Goal: Task Accomplishment & Management: Complete application form

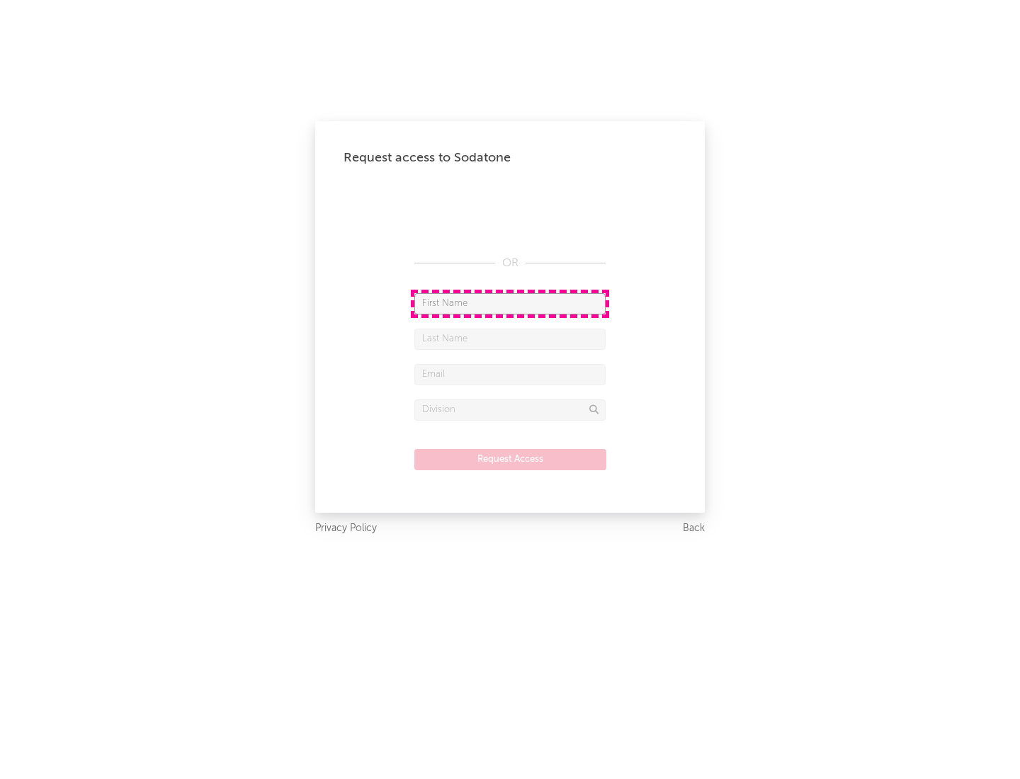
click at [510, 303] on input "text" at bounding box center [510, 303] width 191 height 21
type input "[PERSON_NAME]"
click at [510, 339] on input "text" at bounding box center [510, 339] width 191 height 21
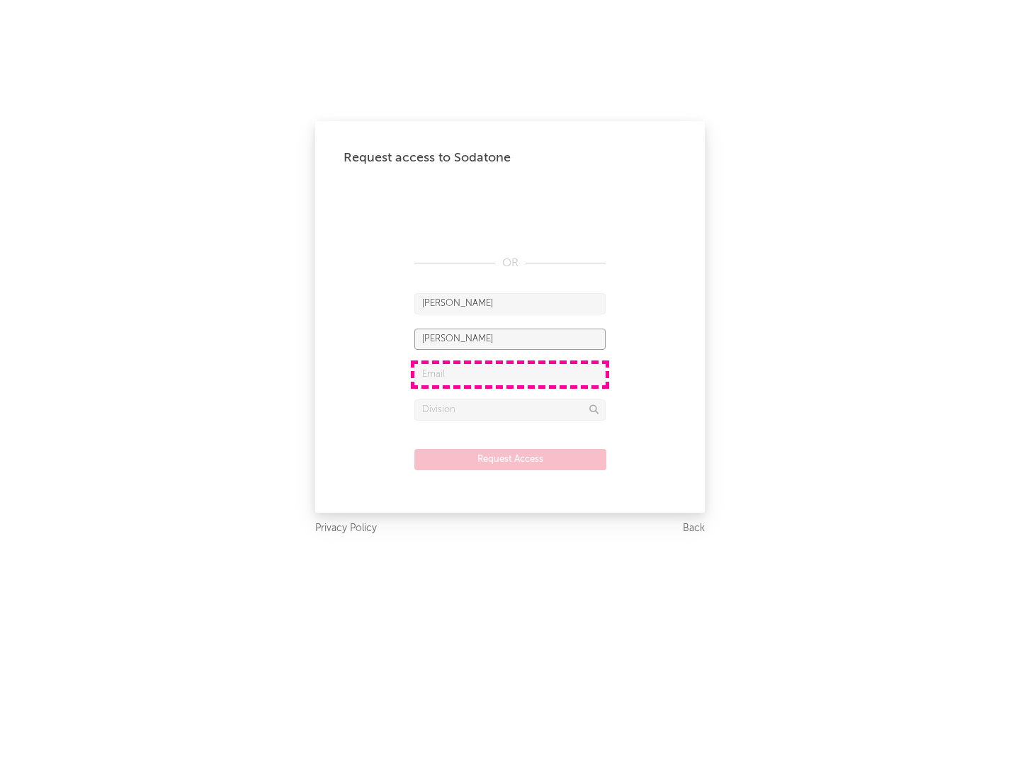
type input "[PERSON_NAME]"
click at [510, 374] on input "text" at bounding box center [510, 374] width 191 height 21
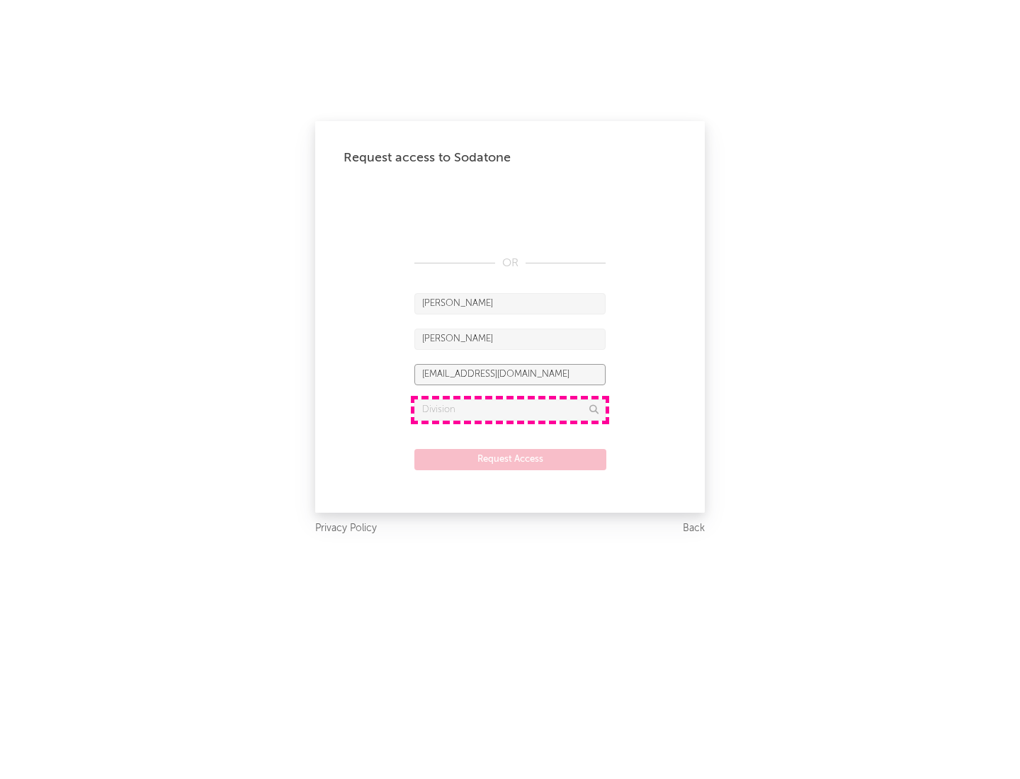
type input "[EMAIL_ADDRESS][DOMAIN_NAME]"
click at [510, 410] on input "text" at bounding box center [510, 410] width 191 height 21
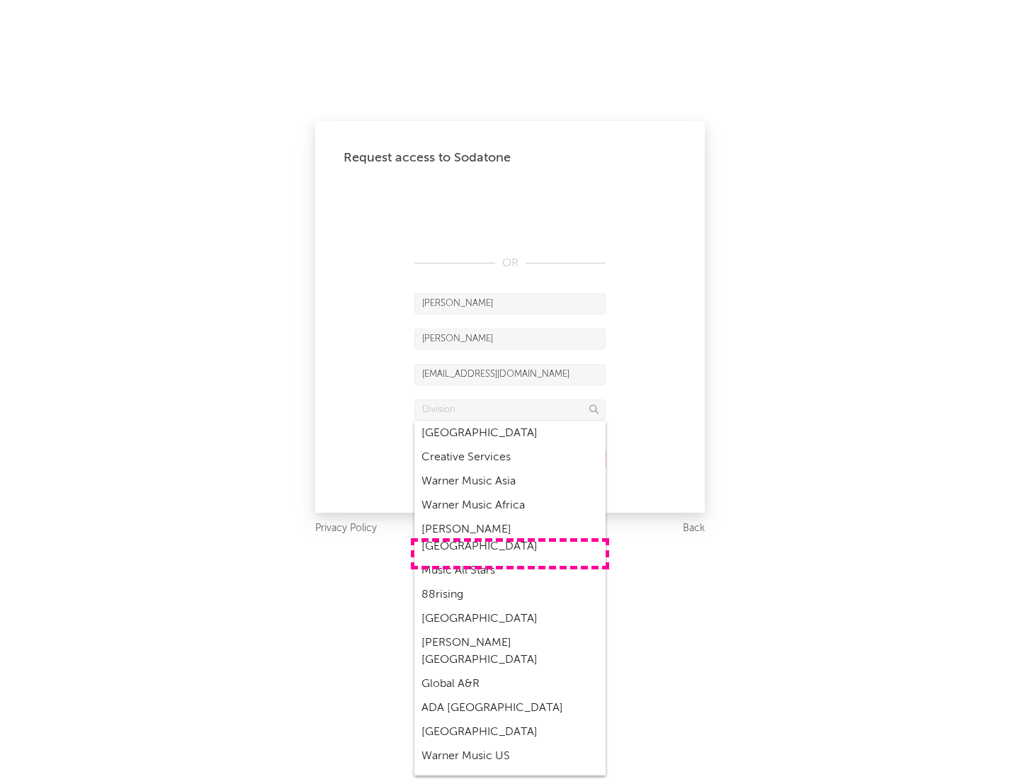
click at [510, 559] on div "Music All Stars" at bounding box center [510, 571] width 191 height 24
type input "Music All Stars"
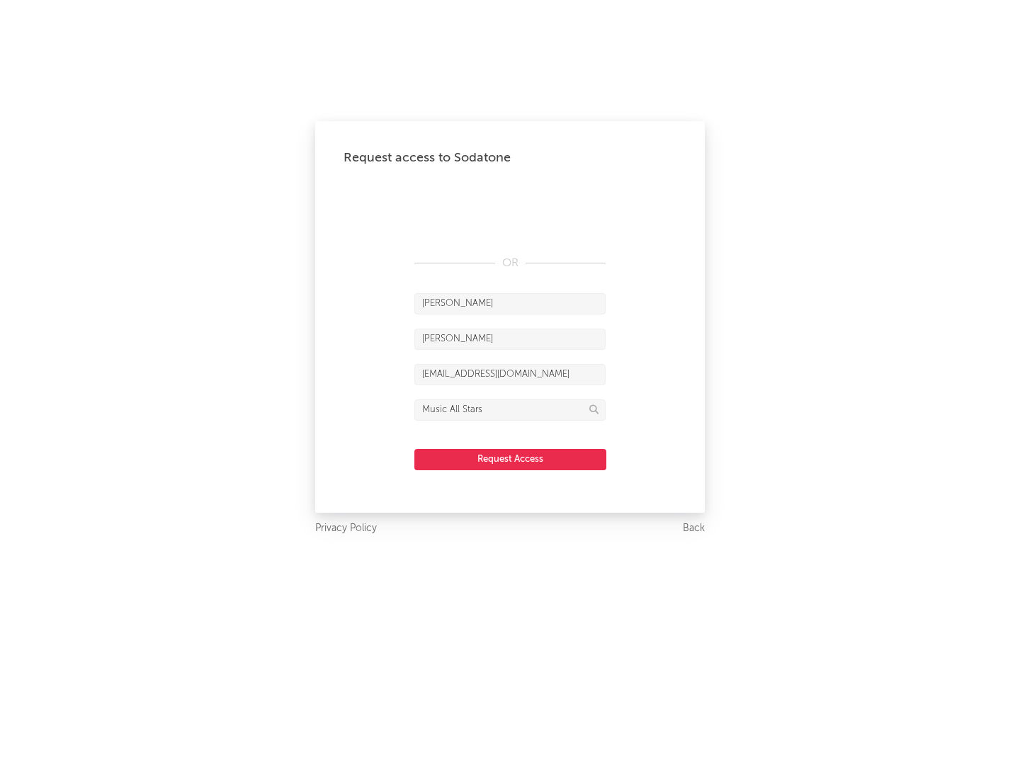
click at [510, 459] on button "Request Access" at bounding box center [511, 459] width 192 height 21
